Goal: Task Accomplishment & Management: Use online tool/utility

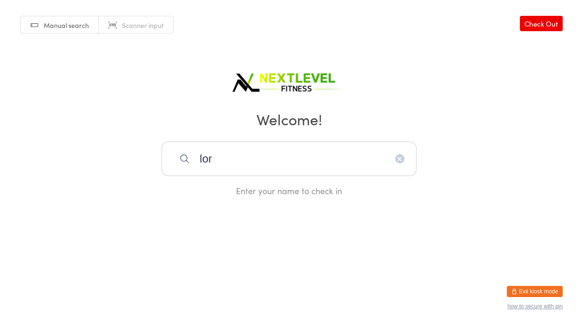
type input "[PERSON_NAME]"
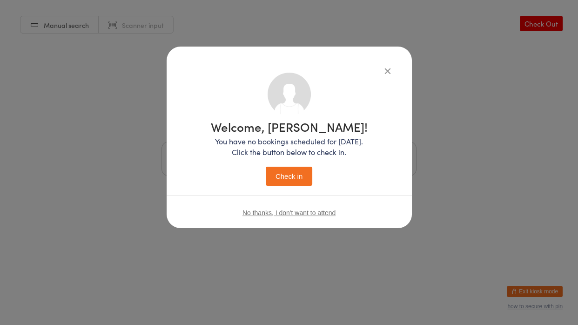
click at [297, 176] on button "Check in" at bounding box center [289, 176] width 47 height 19
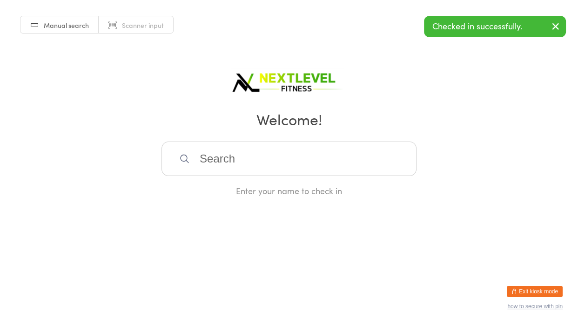
click at [284, 164] on input "search" at bounding box center [288, 158] width 255 height 34
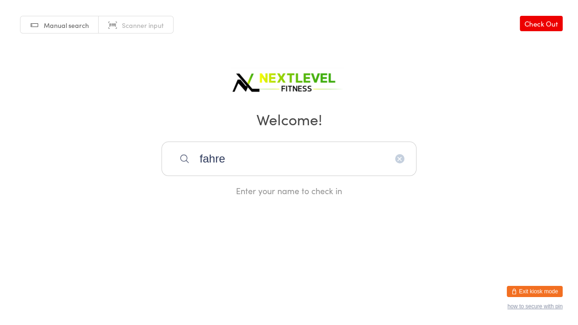
type input "fahren"
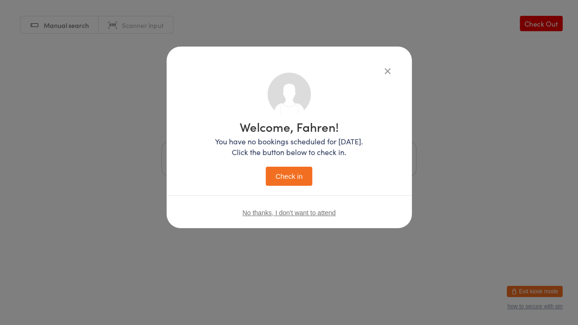
click at [301, 175] on button "Check in" at bounding box center [289, 176] width 47 height 19
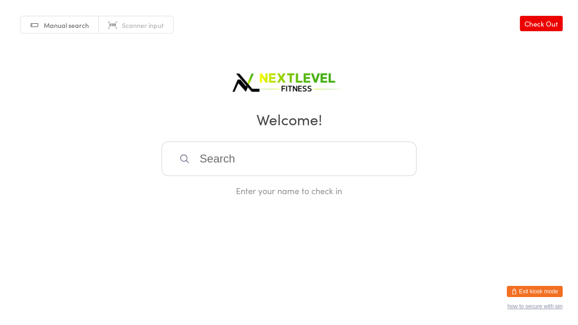
click at [245, 169] on input "search" at bounding box center [288, 158] width 255 height 34
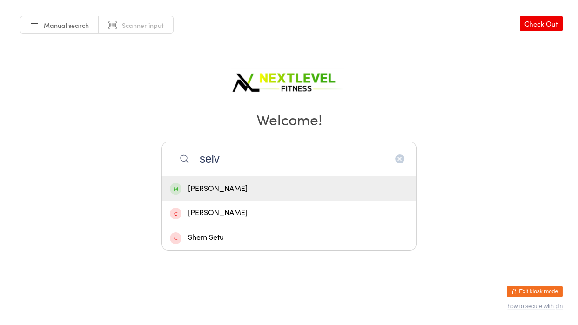
type input "selv"
click at [239, 185] on div "[PERSON_NAME]" at bounding box center [289, 188] width 238 height 13
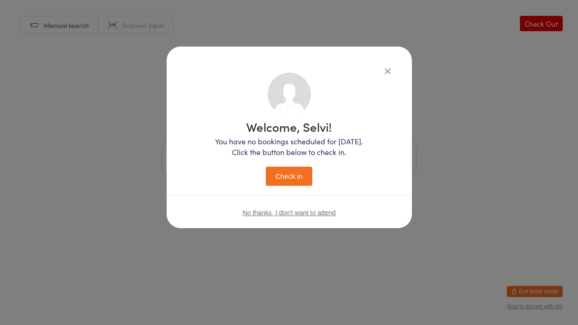
click at [268, 175] on button "Check in" at bounding box center [289, 176] width 47 height 19
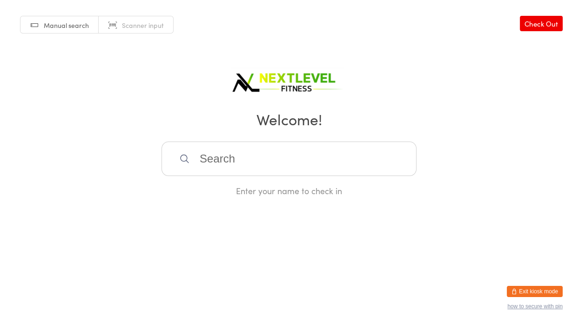
click at [263, 166] on input "search" at bounding box center [288, 158] width 255 height 34
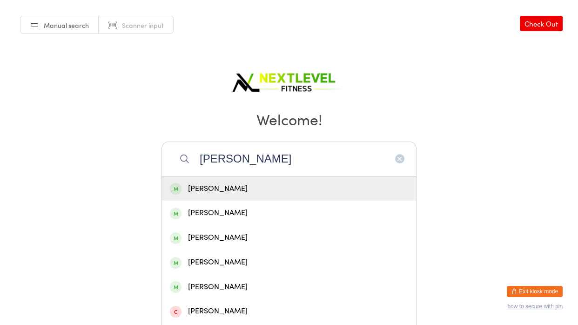
type input "[PERSON_NAME]"
click at [263, 183] on div "[PERSON_NAME]" at bounding box center [289, 188] width 238 height 13
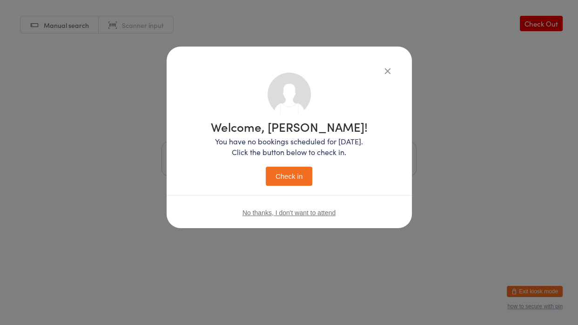
click at [277, 179] on button "Check in" at bounding box center [289, 176] width 47 height 19
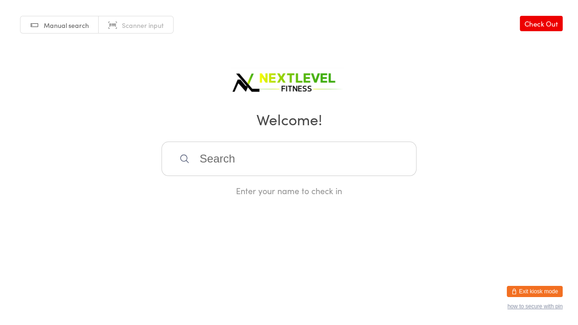
click at [273, 170] on input "search" at bounding box center [288, 158] width 255 height 34
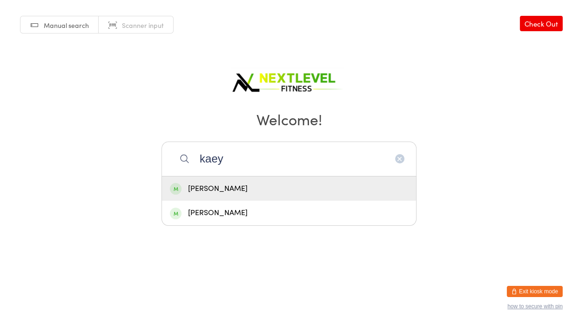
type input "kaey"
click at [226, 196] on div "[PERSON_NAME]" at bounding box center [289, 188] width 254 height 25
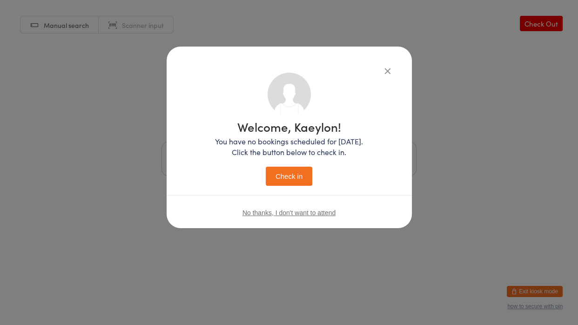
click at [272, 184] on button "Check in" at bounding box center [289, 176] width 47 height 19
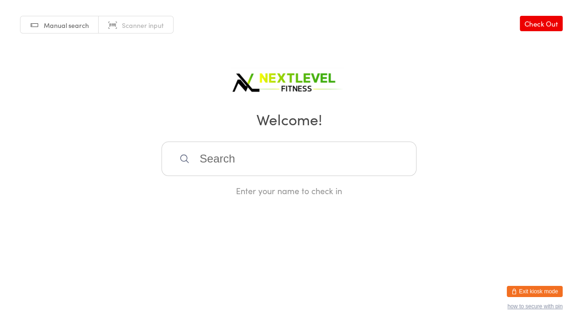
click at [262, 174] on input "search" at bounding box center [288, 158] width 255 height 34
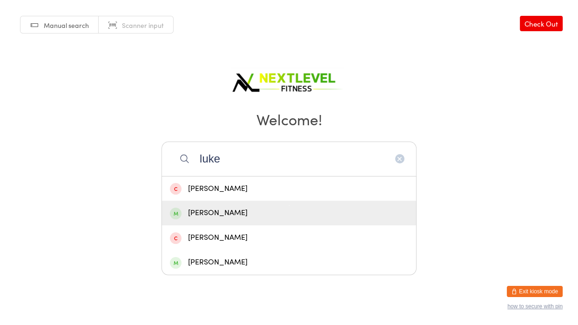
type input "luke"
click at [203, 218] on div "[PERSON_NAME]" at bounding box center [289, 213] width 238 height 13
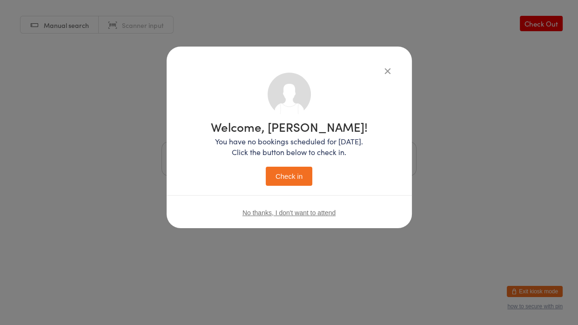
click at [273, 174] on button "Check in" at bounding box center [289, 176] width 47 height 19
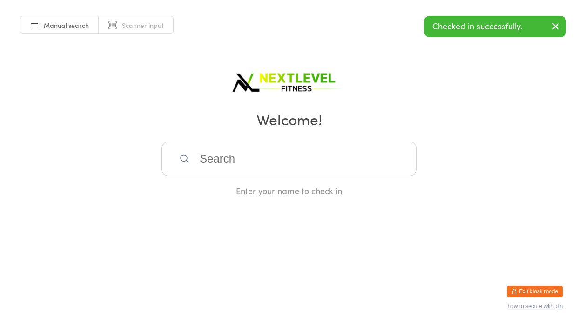
click at [273, 174] on input "search" at bounding box center [288, 158] width 255 height 34
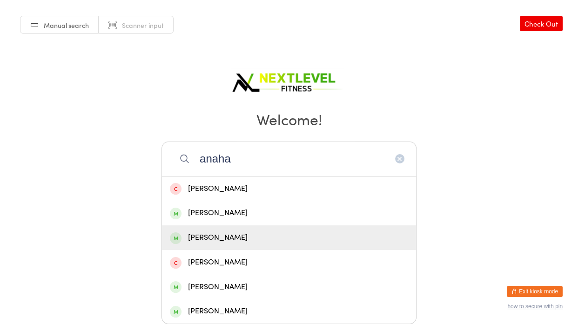
type input "anaha"
click at [266, 242] on div "[PERSON_NAME]" at bounding box center [289, 237] width 238 height 13
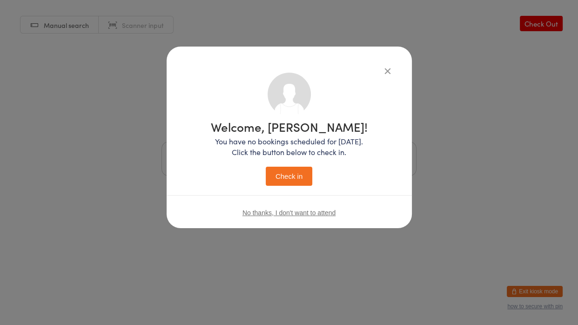
click at [285, 179] on button "Check in" at bounding box center [289, 176] width 47 height 19
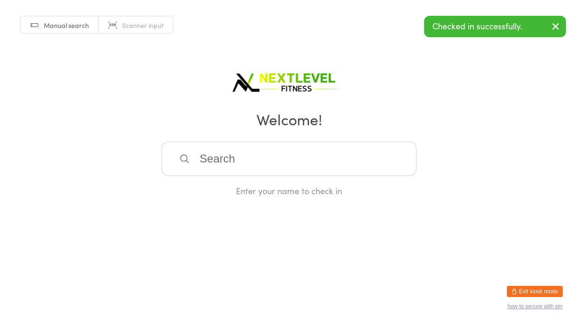
click at [256, 160] on input "search" at bounding box center [288, 158] width 255 height 34
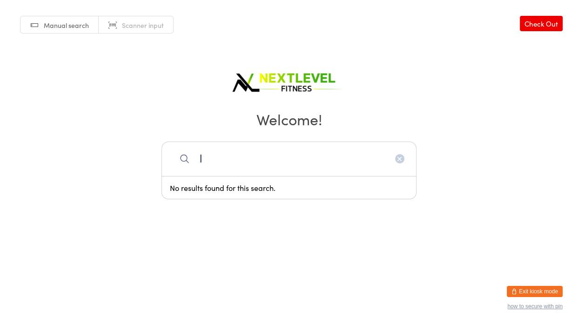
type input "l"
click at [399, 160] on icon "button" at bounding box center [399, 158] width 7 height 7
click at [399, 160] on input "search" at bounding box center [288, 158] width 255 height 34
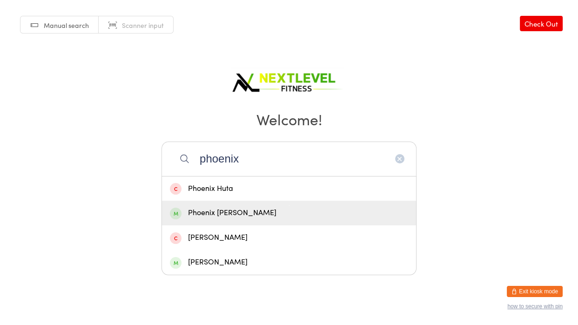
type input "phoenix"
click at [263, 221] on div "Phoenix [PERSON_NAME]" at bounding box center [289, 213] width 254 height 25
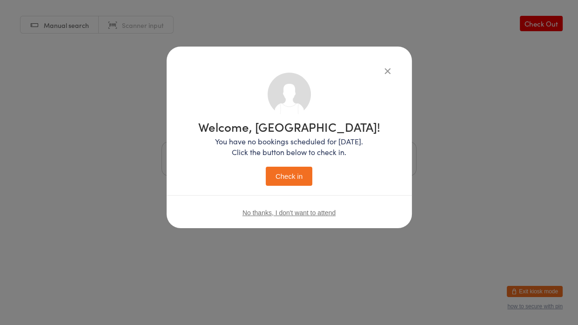
click at [305, 172] on button "Check in" at bounding box center [289, 176] width 47 height 19
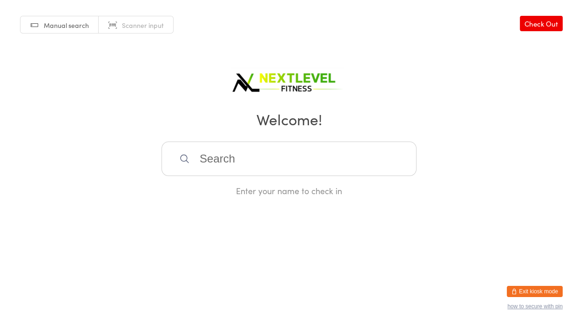
click at [234, 154] on input "search" at bounding box center [288, 158] width 255 height 34
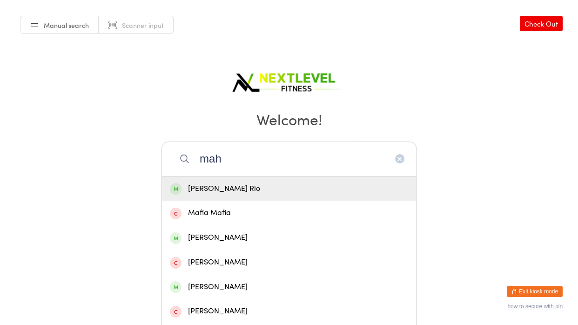
type input "mah"
click at [232, 185] on div "[PERSON_NAME] Rio" at bounding box center [289, 188] width 238 height 13
click at [232, 185] on div "Enter your name to check in" at bounding box center [288, 191] width 255 height 12
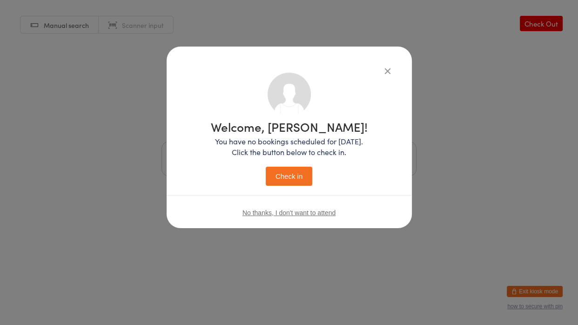
click at [288, 175] on button "Check in" at bounding box center [289, 176] width 47 height 19
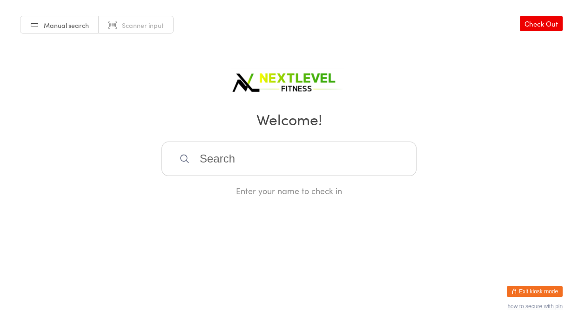
click at [288, 175] on input "search" at bounding box center [288, 158] width 255 height 34
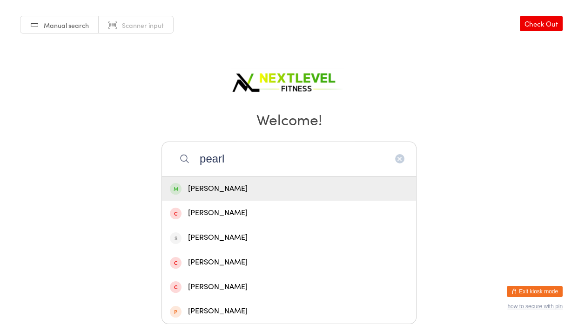
type input "pearl"
click at [263, 191] on div "[PERSON_NAME]" at bounding box center [289, 188] width 238 height 13
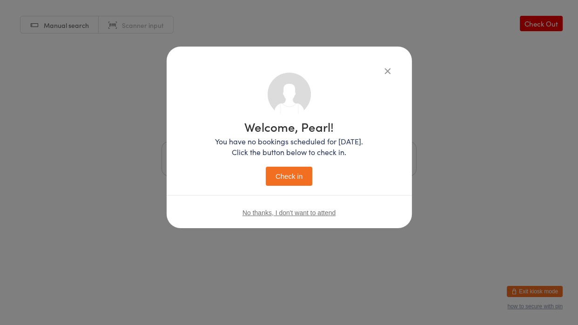
click at [301, 170] on button "Check in" at bounding box center [289, 176] width 47 height 19
